Goal: Task Accomplishment & Management: Manage account settings

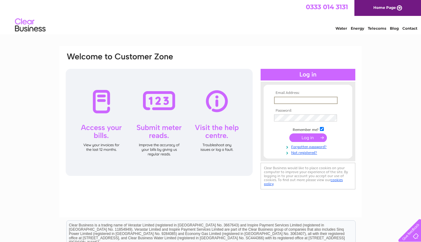
type input "[EMAIL_ADDRESS][DOMAIN_NAME]"
click at [308, 137] on input "submit" at bounding box center [309, 137] width 38 height 9
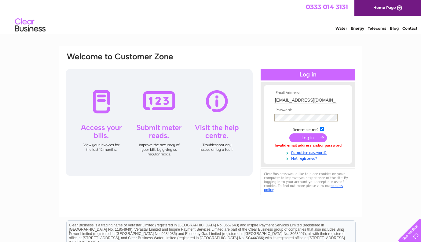
click at [303, 137] on input "submit" at bounding box center [309, 137] width 38 height 9
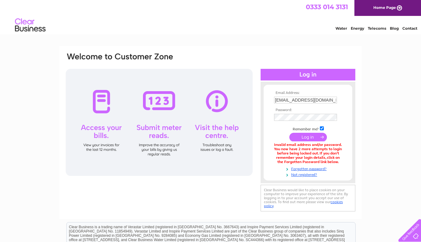
click at [386, 147] on div "Email Address: [EMAIL_ADDRESS][DOMAIN_NAME] Password:" at bounding box center [210, 185] width 421 height 278
click at [310, 137] on input "submit" at bounding box center [309, 137] width 38 height 9
